Goal: Information Seeking & Learning: Learn about a topic

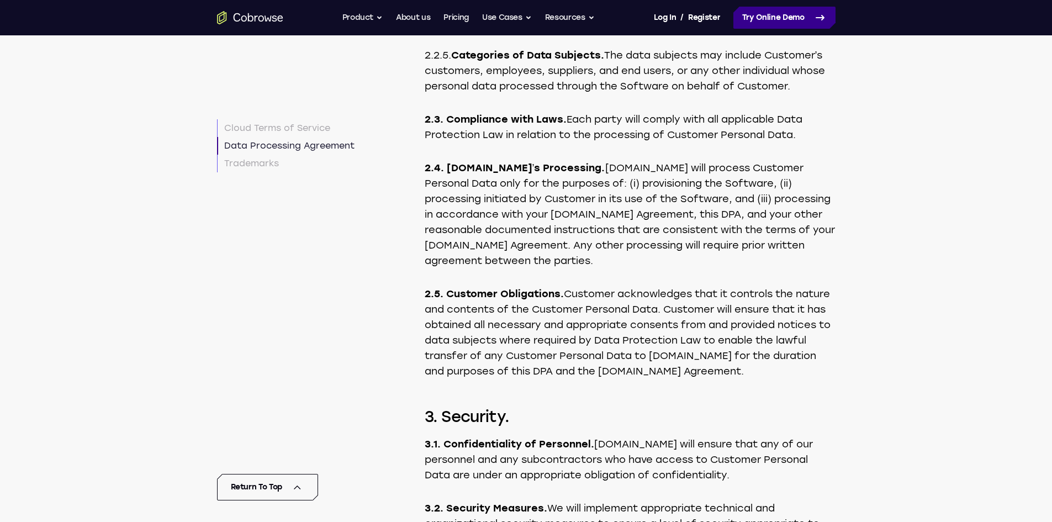
scroll to position [4921, 0]
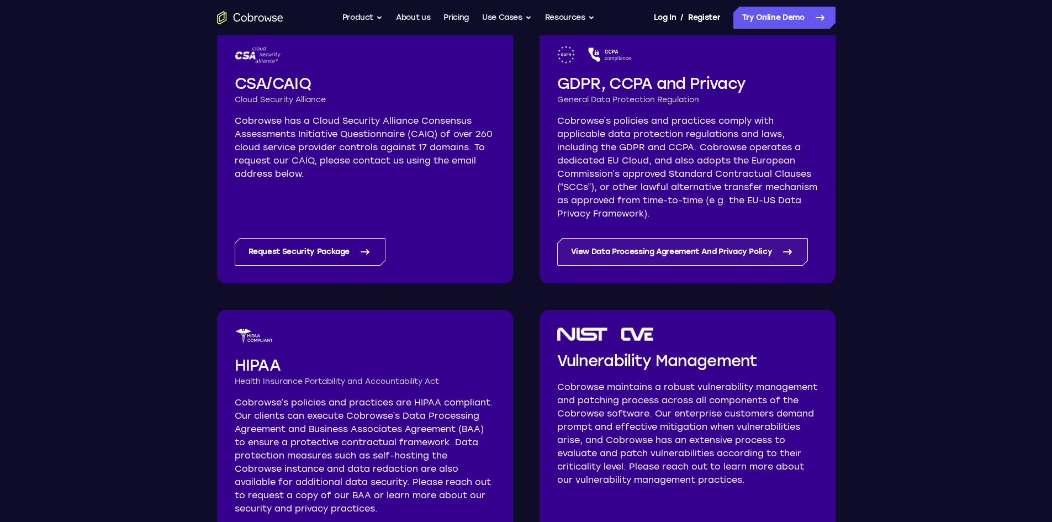
scroll to position [497, 0]
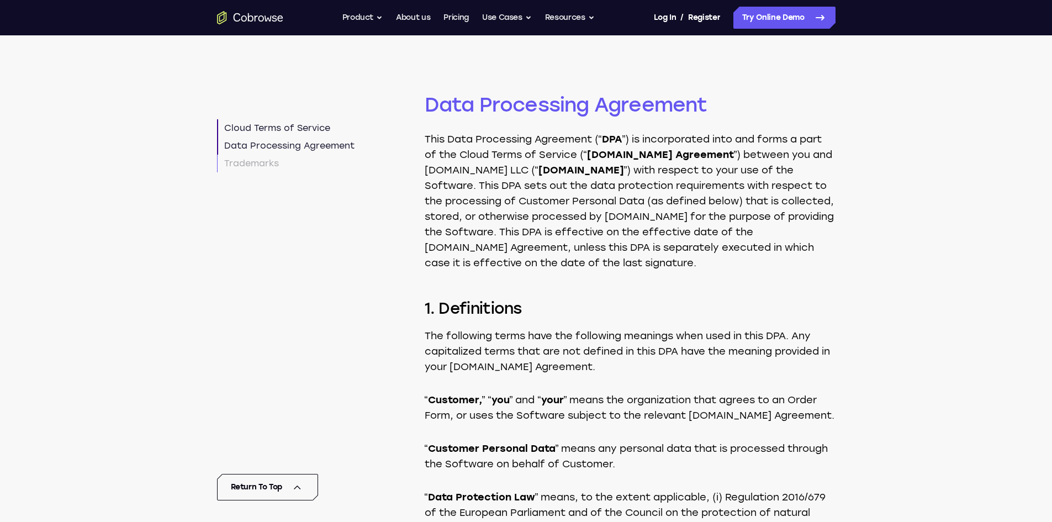
scroll to position [3395, 0]
